Goal: Task Accomplishment & Management: Manage account settings

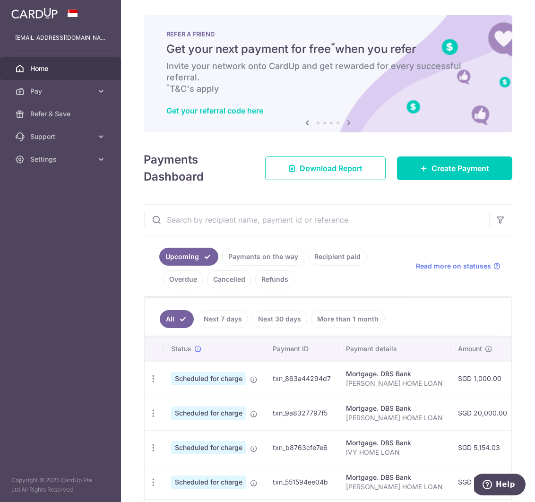
scroll to position [148, 0]
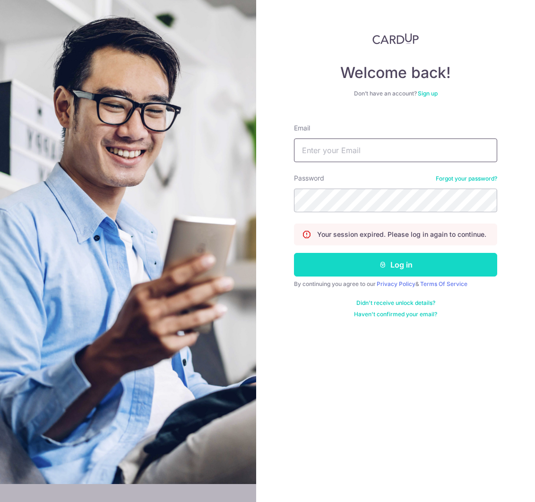
type input "[EMAIL_ADDRESS][DOMAIN_NAME]"
click at [350, 258] on button "Log in" at bounding box center [395, 265] width 203 height 24
